Goal: Check status: Check status

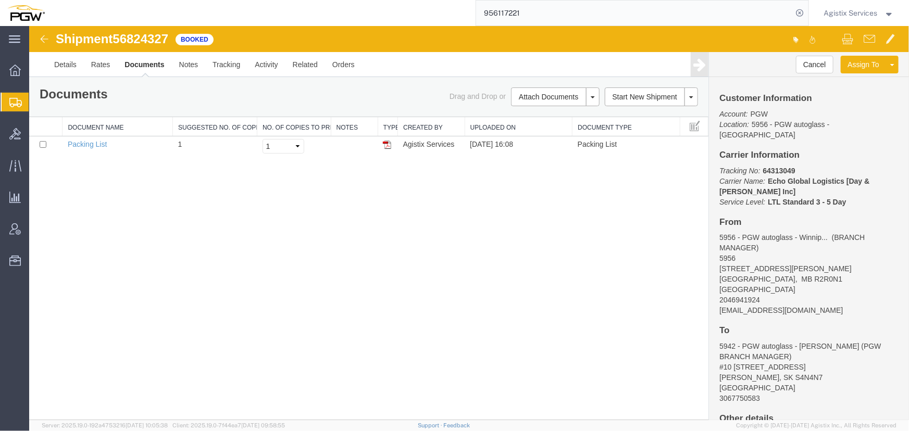
click at [848, 14] on span "Agistix Services" at bounding box center [851, 12] width 54 height 11
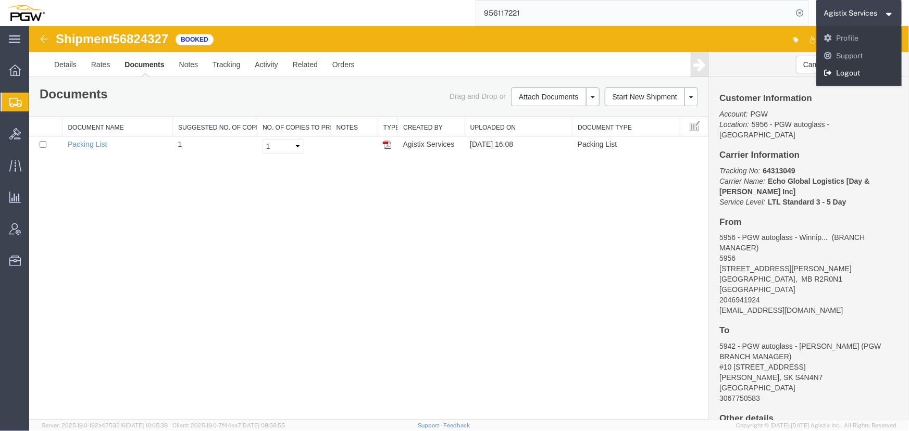
click at [841, 73] on link "Logout" at bounding box center [859, 74] width 86 height 18
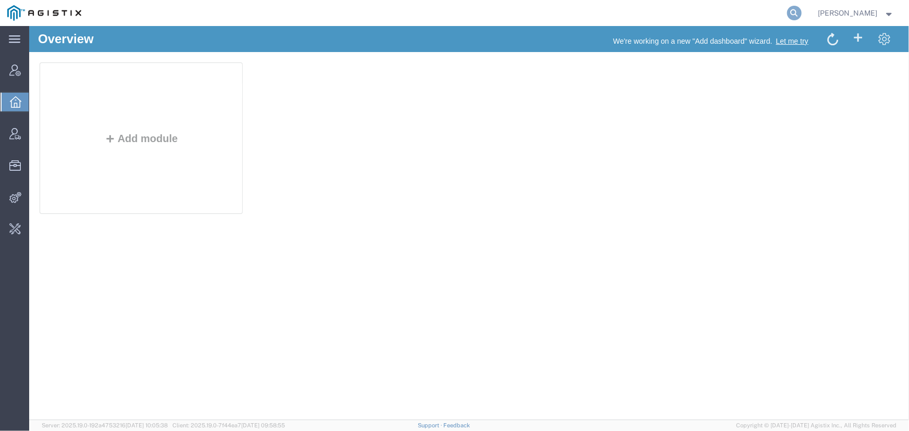
click at [791, 11] on icon at bounding box center [794, 13] width 15 height 15
type input "56453601"
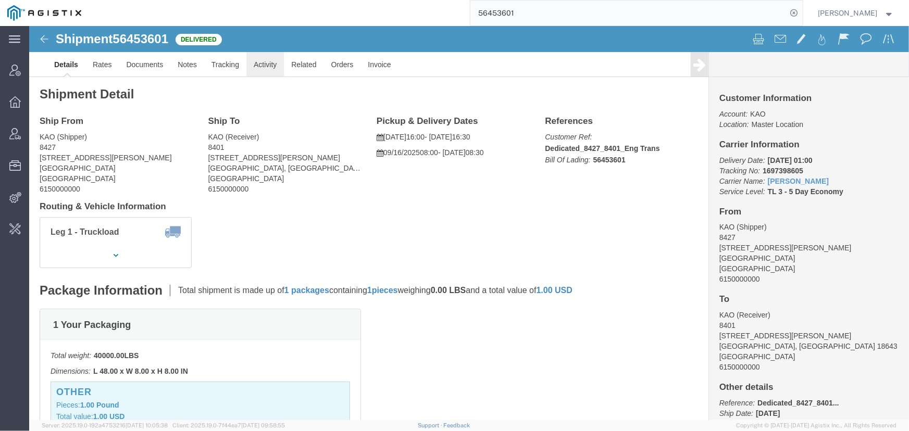
click link "Activity"
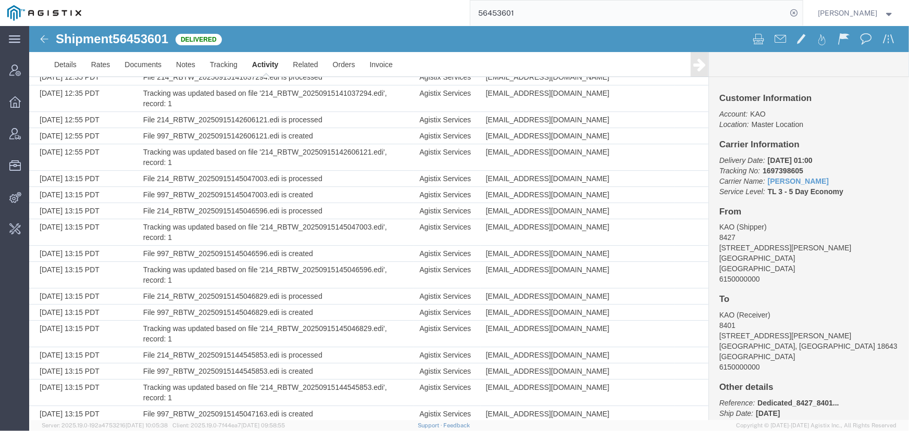
scroll to position [1612, 0]
